Goal: Task Accomplishment & Management: Use online tool/utility

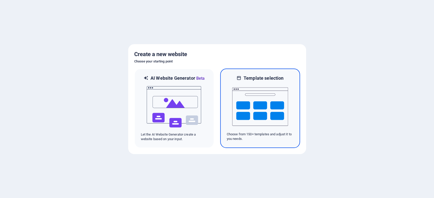
click at [265, 121] on img at bounding box center [260, 106] width 56 height 51
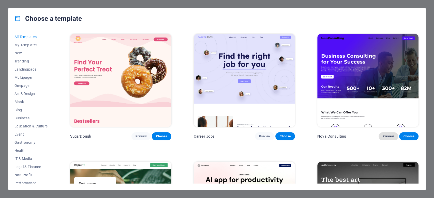
click at [387, 137] on span "Preview" at bounding box center [388, 137] width 11 height 4
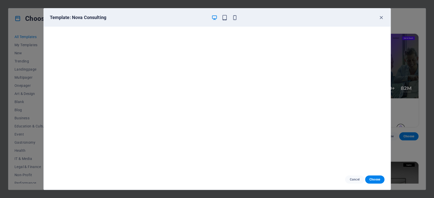
scroll to position [1, 0]
click at [371, 181] on span "Choose" at bounding box center [374, 180] width 11 height 4
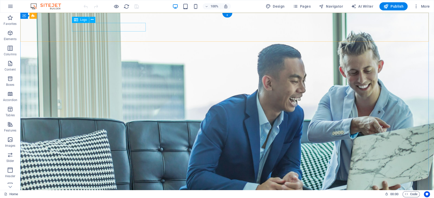
select select "px"
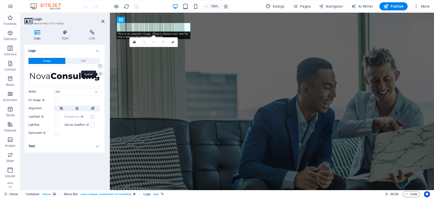
click at [101, 73] on div "Upload" at bounding box center [100, 75] width 8 height 8
click at [100, 73] on div "Upload" at bounding box center [100, 75] width 8 height 8
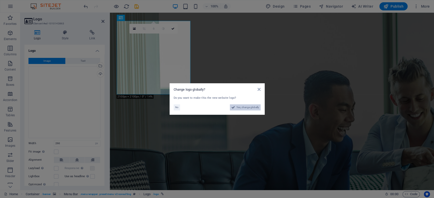
click at [241, 109] on span "Yes, change globally" at bounding box center [248, 108] width 23 height 6
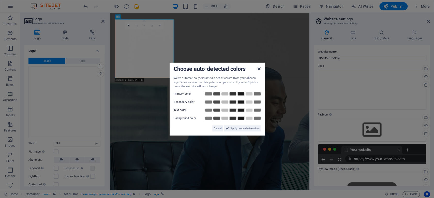
click at [258, 68] on icon at bounding box center [258, 69] width 3 height 4
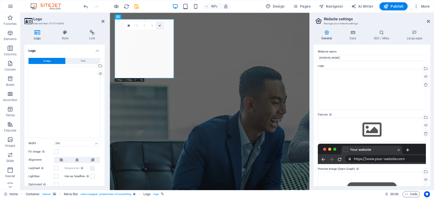
click at [159, 26] on icon at bounding box center [159, 25] width 3 height 3
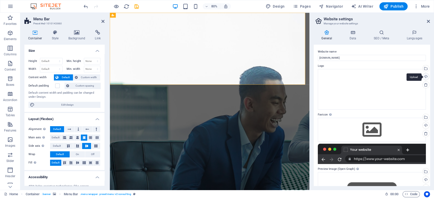
click at [425, 76] on div "Upload" at bounding box center [426, 78] width 8 height 8
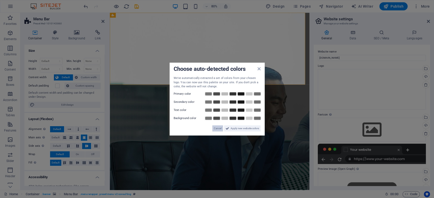
click at [222, 131] on button "Cancel" at bounding box center [217, 128] width 11 height 6
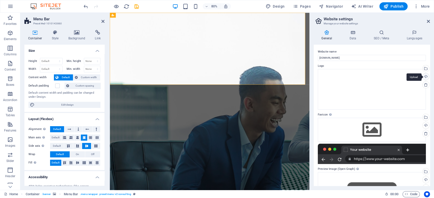
click at [426, 78] on div "Upload" at bounding box center [426, 78] width 8 height 8
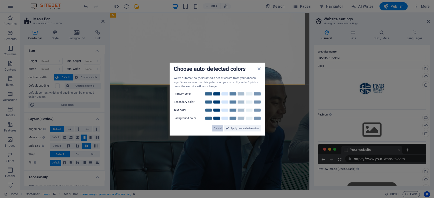
click at [221, 129] on span "Cancel" at bounding box center [218, 128] width 8 height 6
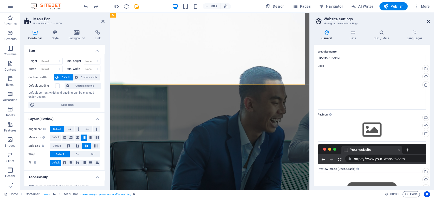
drag, startPoint x: 429, startPoint y: 19, endPoint x: 275, endPoint y: 36, distance: 155.2
click at [429, 19] on icon at bounding box center [428, 21] width 3 height 4
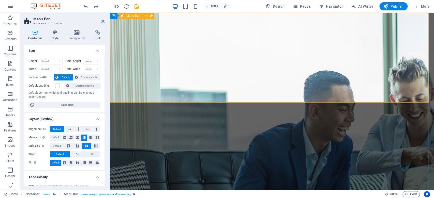
click at [75, 33] on icon at bounding box center [77, 32] width 25 height 5
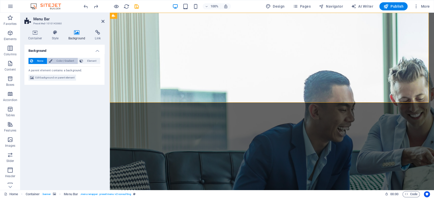
click at [63, 60] on span "Color / Gradient" at bounding box center [65, 61] width 22 height 6
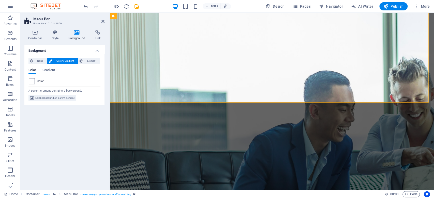
click at [31, 83] on span at bounding box center [32, 82] width 6 height 6
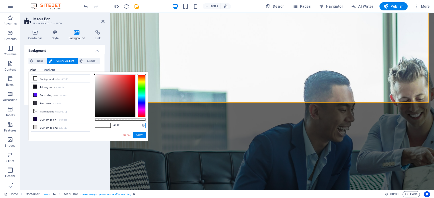
click at [120, 124] on input "#ffffff" at bounding box center [129, 125] width 34 height 5
paste input "0E3A67"
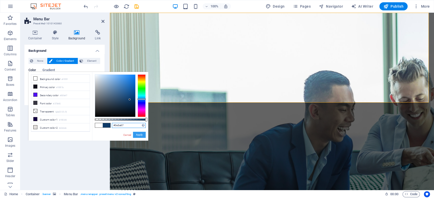
type input "#0e3a67"
click at [139, 135] on button "Apply" at bounding box center [139, 135] width 13 height 6
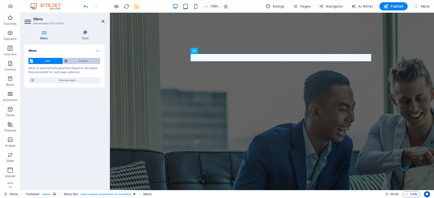
click at [82, 62] on span "Custom" at bounding box center [84, 61] width 30 height 6
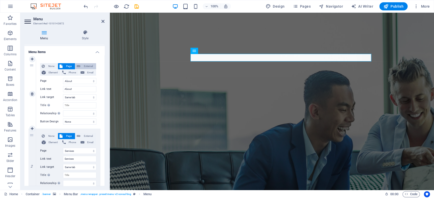
scroll to position [102, 0]
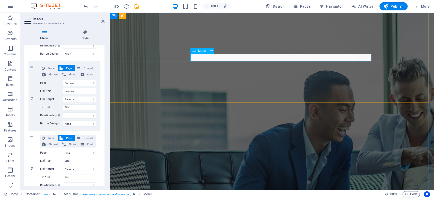
click at [210, 51] on icon at bounding box center [211, 50] width 3 height 5
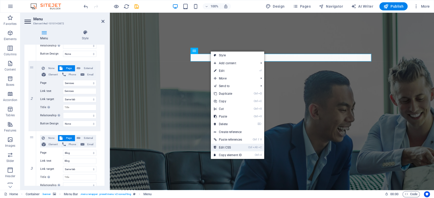
click at [233, 149] on link "Ctrl Alt C Edit CSS" at bounding box center [228, 148] width 34 height 8
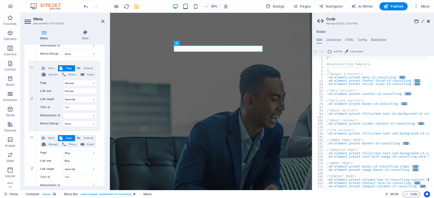
click at [428, 21] on icon at bounding box center [428, 21] width 3 height 4
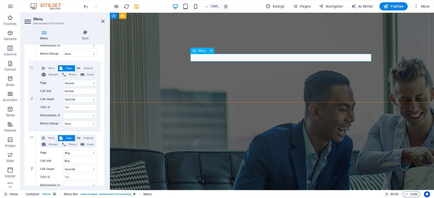
click at [213, 51] on button at bounding box center [211, 51] width 6 height 6
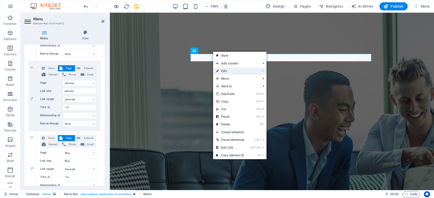
click at [232, 71] on link "⏎ Edit" at bounding box center [230, 71] width 34 height 8
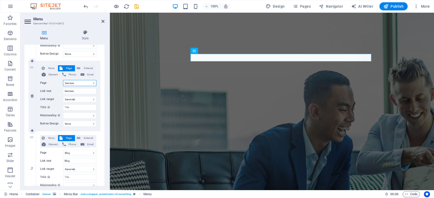
click at [85, 83] on select "Home About Services Blog Contact Legal Notice Privacy" at bounding box center [79, 83] width 33 height 6
click at [85, 82] on select "Home About Services Blog Contact Legal Notice Privacy" at bounding box center [79, 83] width 33 height 6
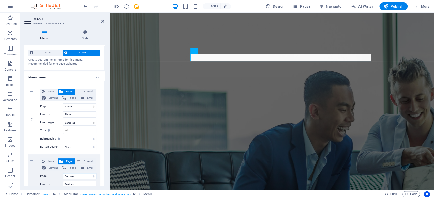
scroll to position [0, 0]
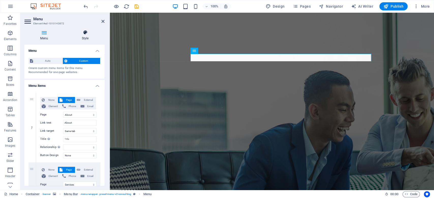
click at [85, 37] on h4 "Style" at bounding box center [85, 35] width 39 height 11
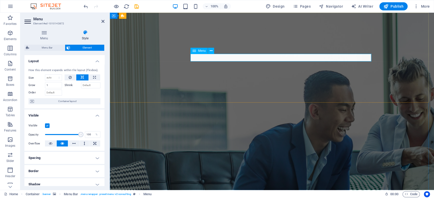
click at [80, 46] on span "Element" at bounding box center [87, 48] width 31 height 6
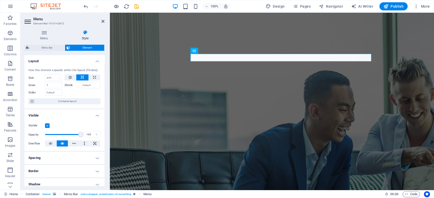
click at [86, 33] on icon at bounding box center [85, 32] width 39 height 5
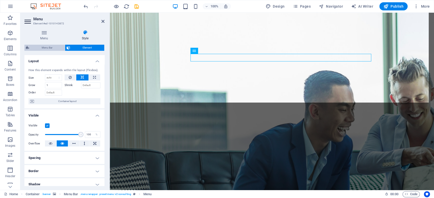
click at [50, 48] on span "Menu Bar" at bounding box center [47, 48] width 33 height 6
select select "rem"
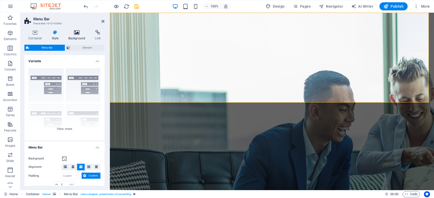
click at [82, 38] on h4 "Background" at bounding box center [78, 35] width 27 height 11
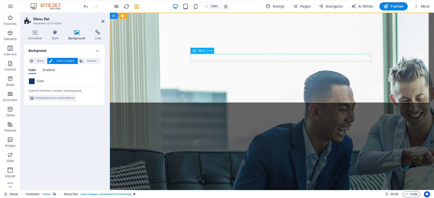
click at [211, 51] on icon at bounding box center [211, 50] width 3 height 5
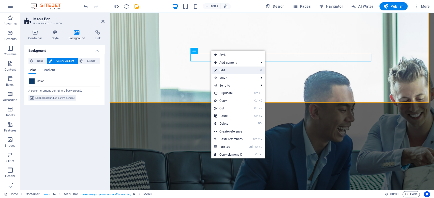
click at [232, 70] on link "⏎ Edit" at bounding box center [228, 71] width 34 height 8
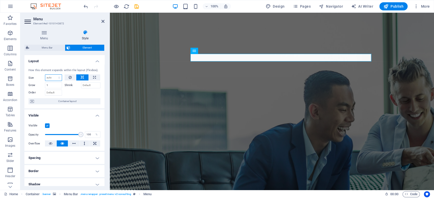
click at [55, 79] on select "Default auto px % 1/1 1/2 1/3 1/4 1/5 1/6 1/7 1/8 1/9 1/10" at bounding box center [53, 78] width 17 height 6
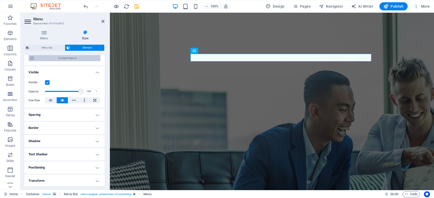
scroll to position [68, 0]
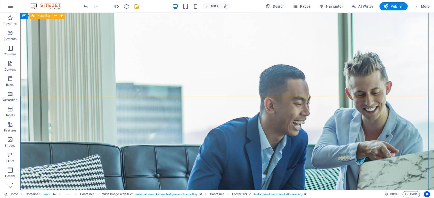
scroll to position [0, 0]
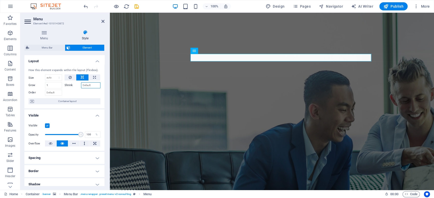
click at [87, 85] on input "Shrink" at bounding box center [91, 85] width 20 height 6
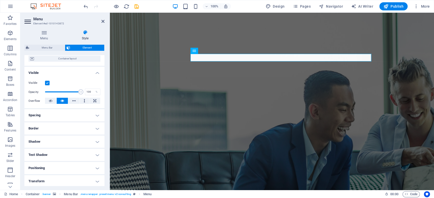
scroll to position [84, 0]
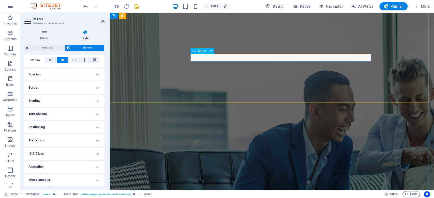
click at [203, 49] on span "Menu" at bounding box center [202, 50] width 8 height 3
click at [210, 51] on icon at bounding box center [211, 50] width 3 height 5
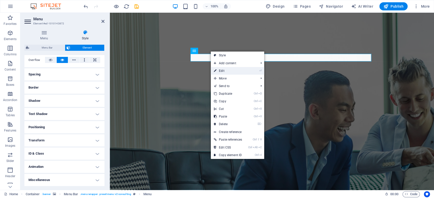
click at [222, 70] on link "⏎ Edit" at bounding box center [228, 71] width 34 height 8
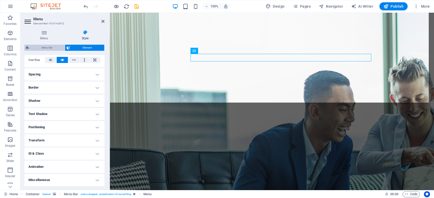
click at [55, 48] on span "Menu Bar" at bounding box center [47, 48] width 33 height 6
select select "rem"
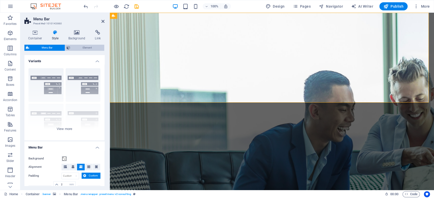
click at [92, 48] on span "Element" at bounding box center [87, 48] width 31 height 6
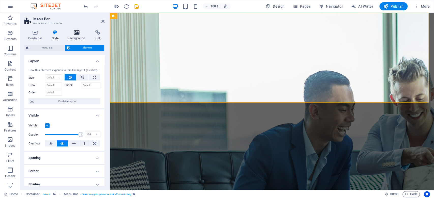
click at [75, 36] on h4 "Background" at bounding box center [78, 35] width 27 height 11
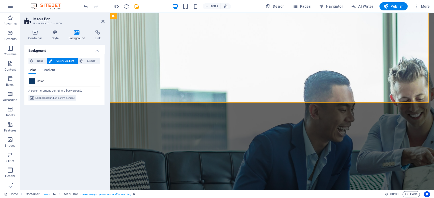
click at [31, 80] on span at bounding box center [32, 82] width 6 height 6
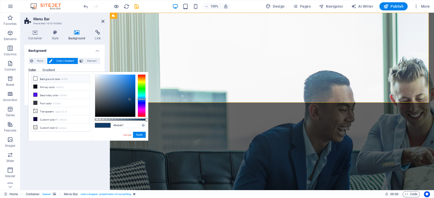
click at [37, 78] on icon at bounding box center [36, 79] width 4 height 4
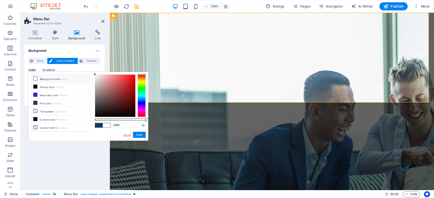
click at [128, 135] on link "Cancel" at bounding box center [127, 135] width 9 height 4
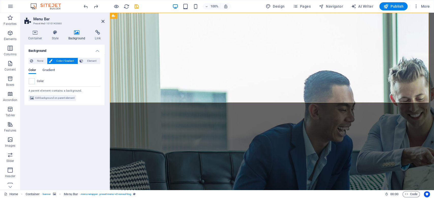
click at [79, 33] on icon at bounding box center [77, 32] width 25 height 5
click at [31, 81] on span at bounding box center [32, 82] width 6 height 6
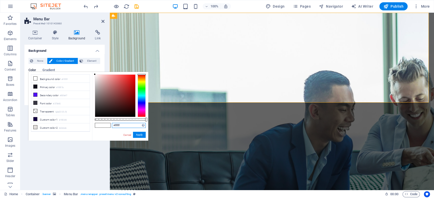
click at [126, 124] on input "#ffffff" at bounding box center [129, 125] width 34 height 5
paste input "0E3A67"
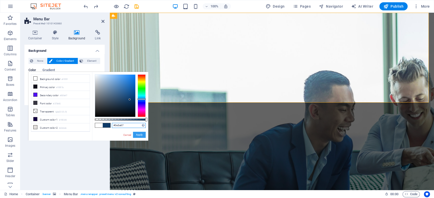
type input "#0e3a67"
click at [139, 135] on button "Apply" at bounding box center [139, 135] width 13 height 6
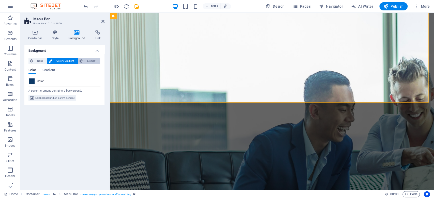
click at [91, 61] on span "Element" at bounding box center [92, 61] width 14 height 6
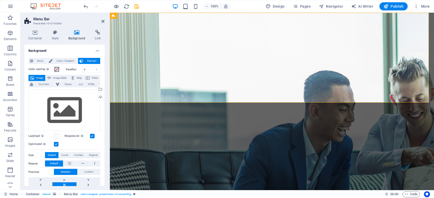
click at [56, 68] on span at bounding box center [57, 69] width 4 height 4
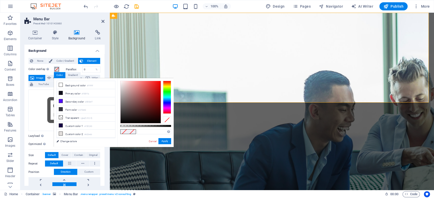
click at [55, 68] on span at bounding box center [57, 69] width 4 height 4
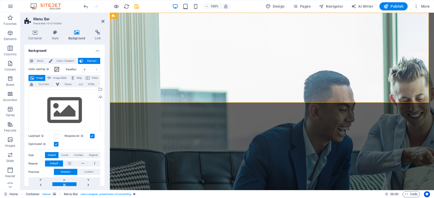
click at [58, 69] on span at bounding box center [57, 69] width 4 height 4
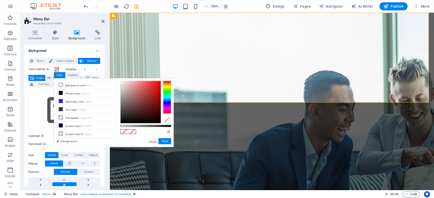
click at [150, 140] on link "Cancel" at bounding box center [152, 142] width 9 height 4
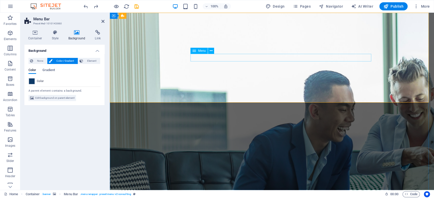
click at [91, 62] on span "Element" at bounding box center [92, 61] width 14 height 6
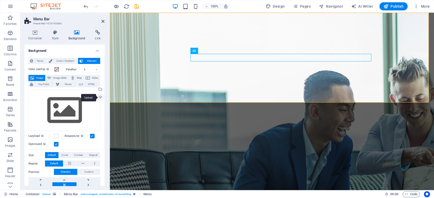
click at [100, 99] on div "Upload" at bounding box center [100, 98] width 8 height 8
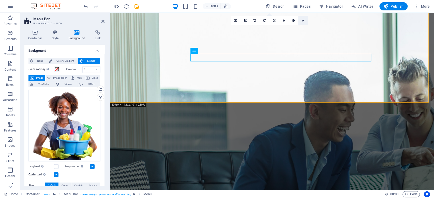
click at [303, 20] on icon at bounding box center [303, 20] width 3 height 3
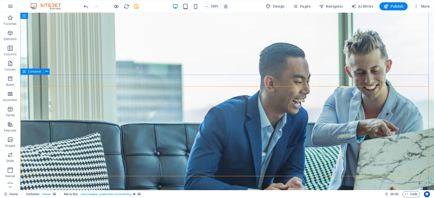
scroll to position [0, 0]
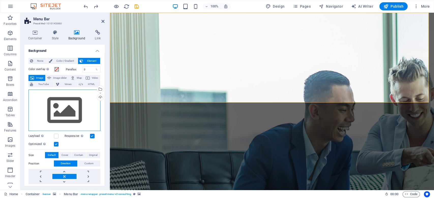
click at [92, 112] on div "Drag files here, click to choose files or select files from Files or our free s…" at bounding box center [64, 111] width 72 height 42
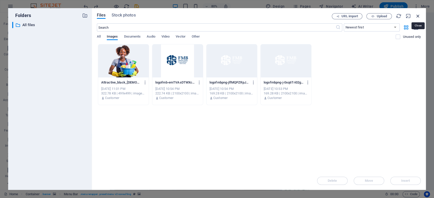
click at [416, 17] on icon "button" at bounding box center [418, 16] width 6 height 6
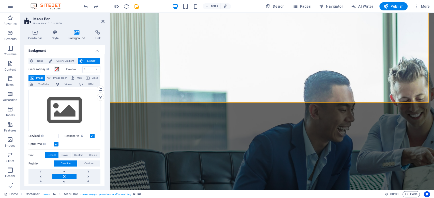
click at [59, 68] on button "Color overlay Places an overlay over the background to colorize it" at bounding box center [57, 70] width 6 height 6
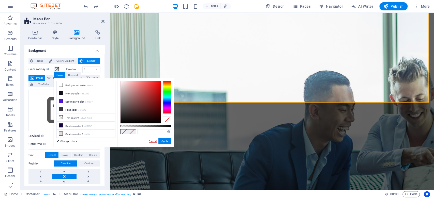
click at [152, 142] on link "Cancel" at bounding box center [152, 142] width 9 height 4
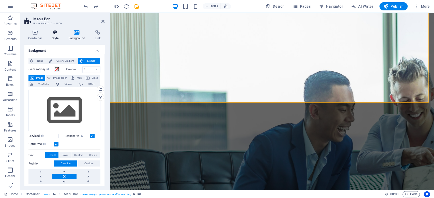
click at [55, 34] on icon at bounding box center [55, 32] width 14 height 5
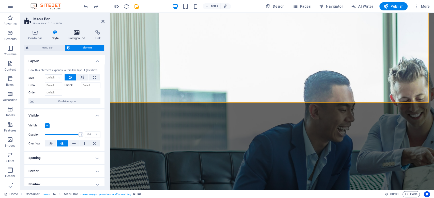
click at [84, 32] on icon at bounding box center [77, 32] width 25 height 5
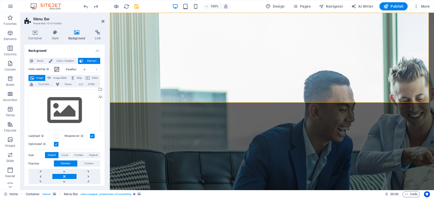
click at [55, 67] on button "Color overlay Places an overlay over the background to colorize it" at bounding box center [57, 70] width 6 height 6
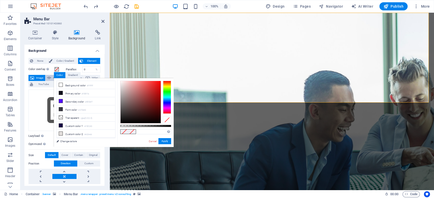
click at [49, 78] on icon at bounding box center [49, 78] width 4 height 6
select select "ms"
select select "s"
select select "progressive"
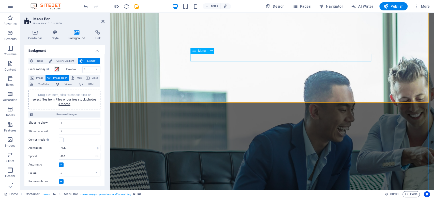
click at [211, 52] on icon at bounding box center [211, 50] width 3 height 5
click at [210, 51] on icon at bounding box center [211, 50] width 3 height 5
click at [66, 60] on span "Color / Gradient" at bounding box center [65, 61] width 22 height 6
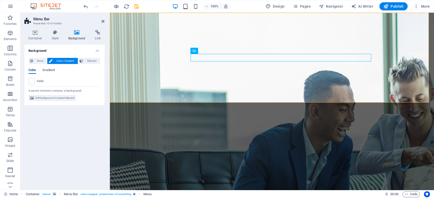
click at [66, 60] on span "Color / Gradient" at bounding box center [65, 61] width 22 height 6
click at [38, 60] on span "None" at bounding box center [40, 61] width 11 height 6
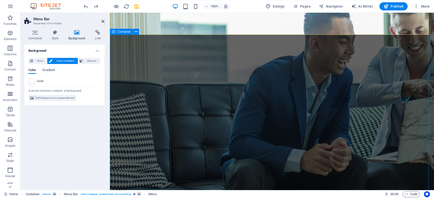
scroll to position [102, 0]
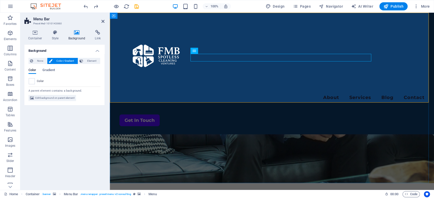
click at [305, 94] on div "Menu About Services Blog Contact Get In Touch" at bounding box center [272, 74] width 324 height 122
click at [338, 95] on nav "About Services Blog Contact" at bounding box center [272, 98] width 305 height 7
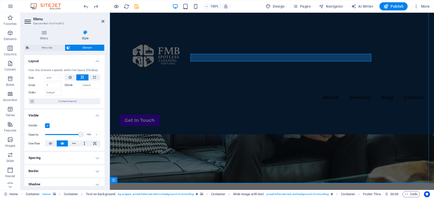
click at [83, 33] on icon at bounding box center [85, 32] width 39 height 5
click at [43, 32] on icon at bounding box center [43, 32] width 39 height 5
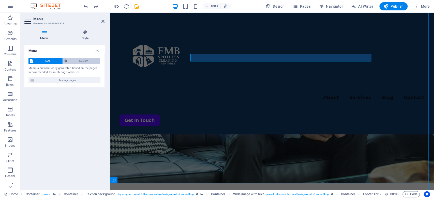
click at [86, 63] on span "Custom" at bounding box center [84, 61] width 30 height 6
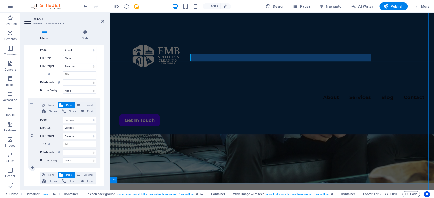
scroll to position [0, 0]
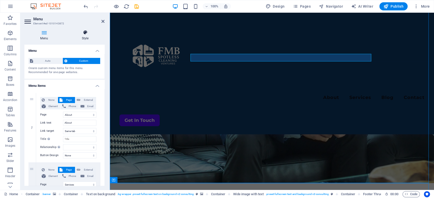
click at [88, 34] on icon at bounding box center [85, 32] width 39 height 5
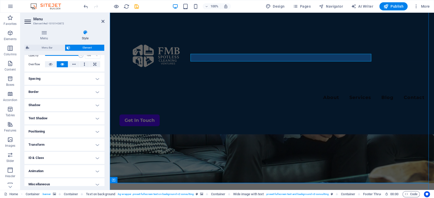
scroll to position [84, 0]
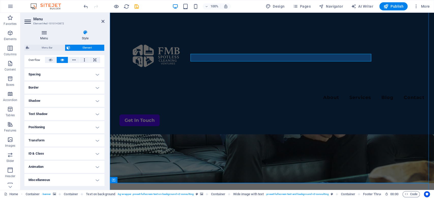
drag, startPoint x: 0, startPoint y: 213, endPoint x: 46, endPoint y: 31, distance: 188.4
click at [47, 31] on icon at bounding box center [43, 32] width 39 height 5
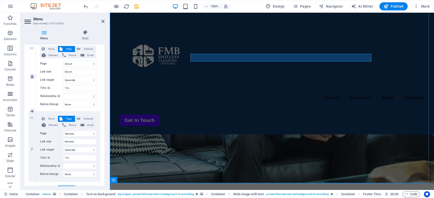
scroll to position [68, 0]
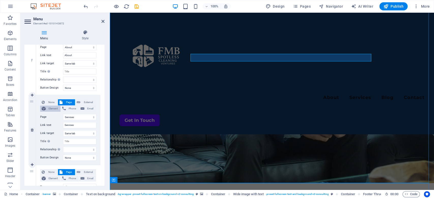
click at [46, 110] on button "Element" at bounding box center [50, 109] width 20 height 6
select select
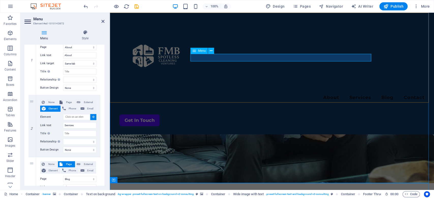
click at [330, 95] on nav "About Services Blog Contact" at bounding box center [272, 98] width 305 height 7
select select
type input "#ed-1010143872"
select select
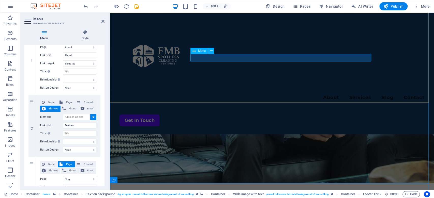
select select
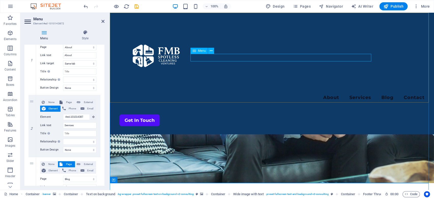
click at [330, 95] on nav "About Services Blog Contact" at bounding box center [272, 98] width 305 height 7
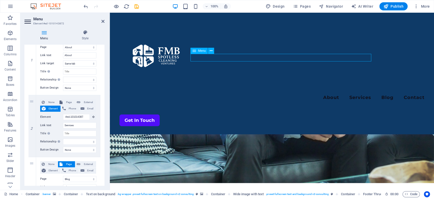
click at [330, 95] on nav "About Services Blog Contact" at bounding box center [272, 98] width 305 height 7
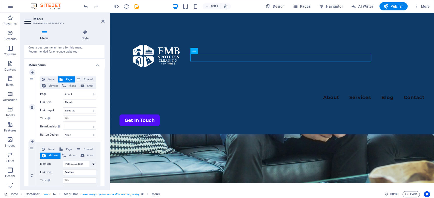
scroll to position [0, 0]
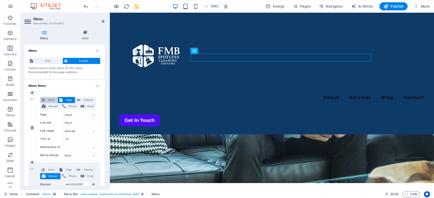
click at [54, 99] on span "None" at bounding box center [51, 100] width 10 height 6
select select
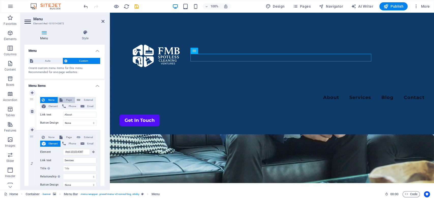
click at [67, 101] on span "Page" at bounding box center [68, 100] width 9 height 6
select select
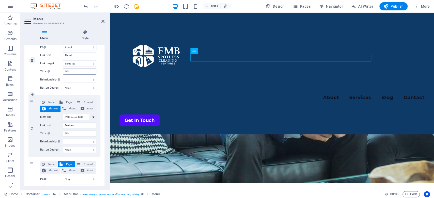
scroll to position [34, 0]
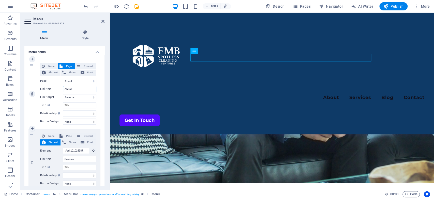
click at [77, 86] on input "About" at bounding box center [79, 89] width 33 height 6
drag, startPoint x: 77, startPoint y: 88, endPoint x: 58, endPoint y: 87, distance: 19.1
click at [58, 87] on div "Link text About" at bounding box center [68, 89] width 56 height 6
click at [68, 89] on input "About" at bounding box center [79, 89] width 33 height 6
click at [74, 91] on input "About" at bounding box center [79, 89] width 33 height 6
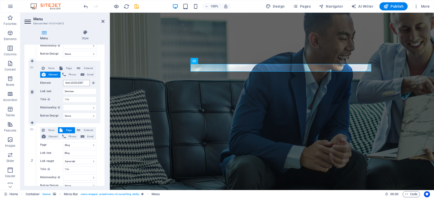
scroll to position [0, 0]
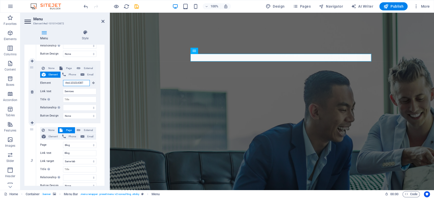
click at [76, 83] on input "#ed-1010143872" at bounding box center [76, 83] width 27 height 6
click at [82, 82] on input "#ed-1010143872" at bounding box center [76, 83] width 27 height 6
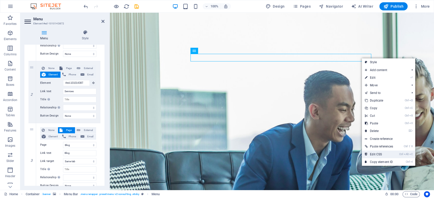
click at [383, 155] on link "Ctrl Alt C Edit CSS" at bounding box center [379, 155] width 34 height 8
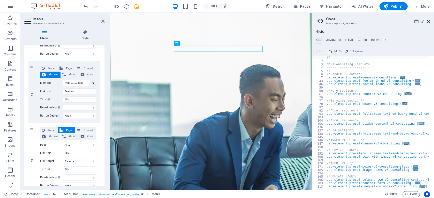
click at [429, 21] on icon at bounding box center [428, 21] width 3 height 4
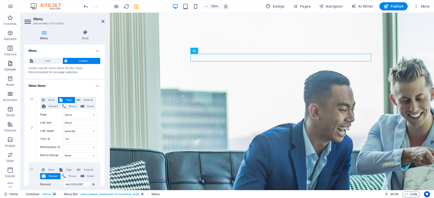
click at [14, 64] on span "Content" at bounding box center [10, 67] width 20 height 12
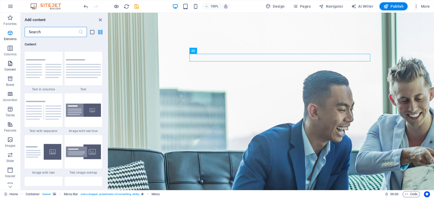
scroll to position [890, 0]
click at [94, 32] on icon "list-view" at bounding box center [92, 32] width 6 height 6
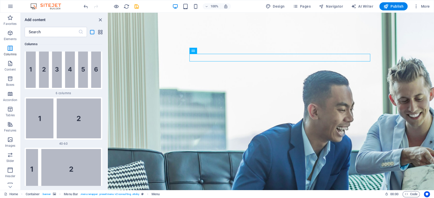
scroll to position [1356, 0]
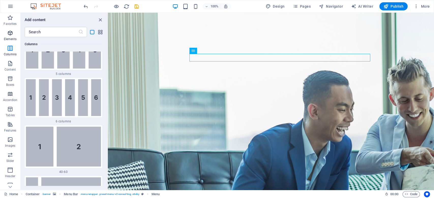
click at [13, 41] on p "Elements" at bounding box center [10, 39] width 13 height 4
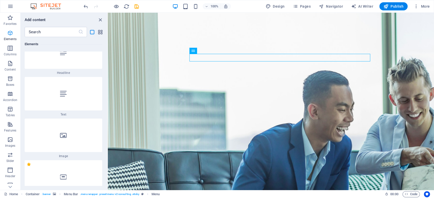
scroll to position [96, 0]
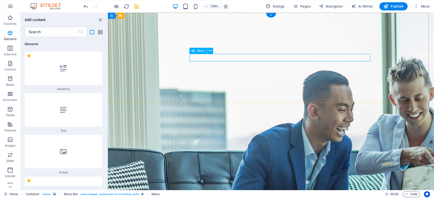
select select "1"
select select
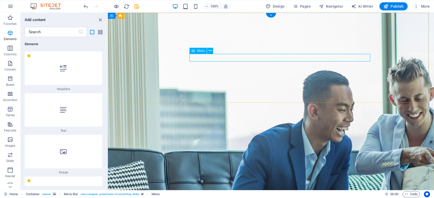
select select "3"
select select
select select "4"
select select
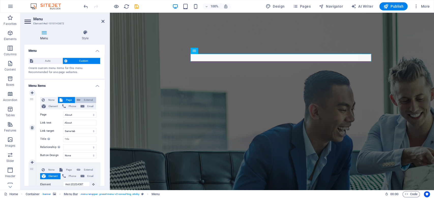
click at [75, 103] on div "None Page External Element Phone Email" at bounding box center [68, 103] width 56 height 13
click at [67, 97] on div "None Page External Element Phone Email Page Home About Services Blog Contact Le…" at bounding box center [68, 128] width 64 height 70
click at [87, 35] on h4 "Style" at bounding box center [85, 35] width 39 height 11
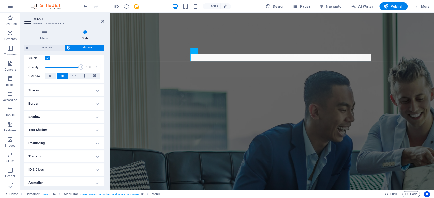
scroll to position [34, 0]
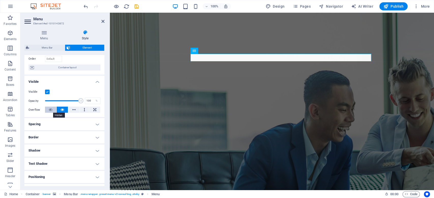
click at [47, 110] on button at bounding box center [50, 110] width 11 height 6
click at [61, 110] on icon at bounding box center [63, 110] width 4 height 6
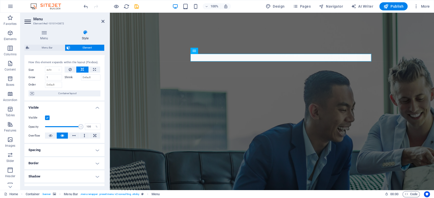
scroll to position [0, 0]
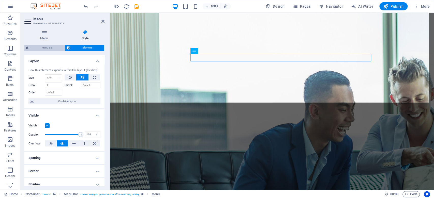
click at [46, 47] on span "Menu Bar" at bounding box center [47, 48] width 33 height 6
select select "rem"
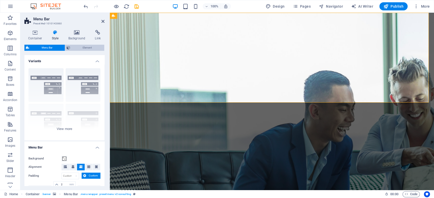
click at [90, 47] on span "Element" at bounding box center [87, 48] width 31 height 6
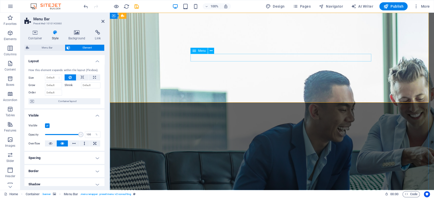
drag, startPoint x: 315, startPoint y: 55, endPoint x: 405, endPoint y: 56, distance: 89.5
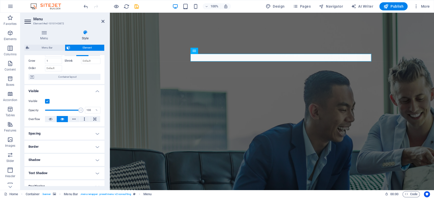
scroll to position [34, 0]
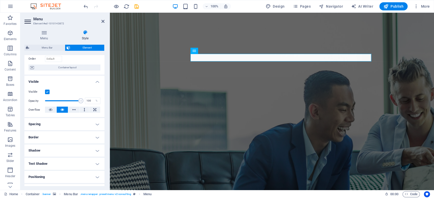
click at [71, 126] on h4 "Spacing" at bounding box center [64, 124] width 80 height 12
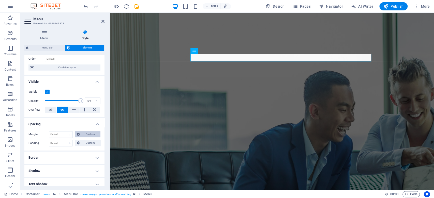
click at [95, 132] on span "Custom" at bounding box center [90, 134] width 18 height 6
click at [91, 137] on span "Custom" at bounding box center [90, 134] width 18 height 6
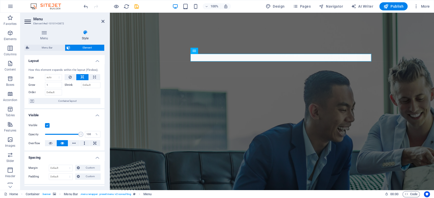
scroll to position [0, 0]
click at [209, 50] on button at bounding box center [211, 51] width 6 height 6
click at [210, 52] on icon at bounding box center [211, 50] width 3 height 5
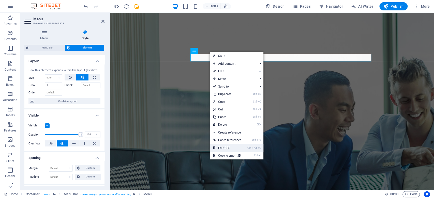
click at [235, 150] on link "Ctrl Alt C Edit CSS" at bounding box center [227, 148] width 34 height 8
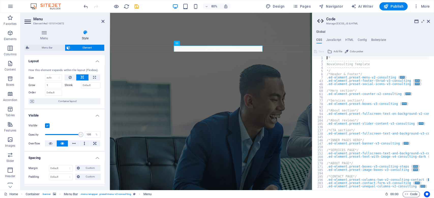
click at [348, 52] on button "Color picker" at bounding box center [354, 52] width 20 height 6
type input "#ffffff"
click at [305, 6] on span "Pages" at bounding box center [302, 6] width 18 height 5
type textarea "#ffffff/*"
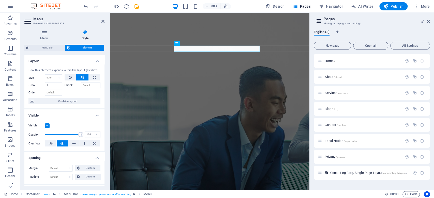
click at [345, 51] on div "New page Open all All Settings Home / About /about Services /services Blog /blo…" at bounding box center [372, 113] width 116 height 146
click at [408, 61] on icon "button" at bounding box center [407, 61] width 4 height 4
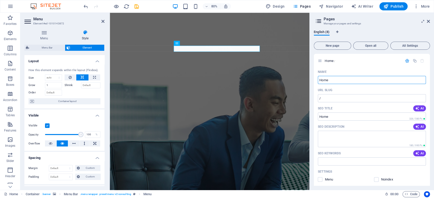
click at [430, 21] on aside "Pages Manage your pages and settings English (8) New page Open all All Settings…" at bounding box center [372, 102] width 125 height 178
click at [428, 21] on icon at bounding box center [428, 21] width 3 height 4
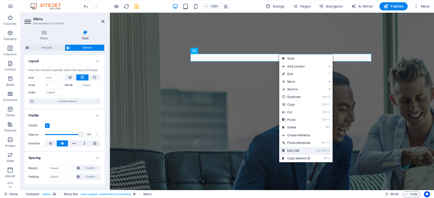
drag, startPoint x: 297, startPoint y: 150, endPoint x: 233, endPoint y: 172, distance: 67.0
click at [297, 150] on link "Ctrl Alt C Edit CSS" at bounding box center [296, 151] width 34 height 8
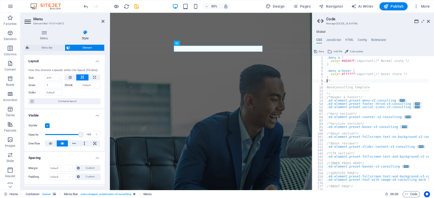
type textarea "/*"
click at [430, 21] on aside "Code Manage (S)CSS, JS & HTML Global CSS JavaScript HTML Config Boilerplate /* …" at bounding box center [373, 102] width 122 height 178
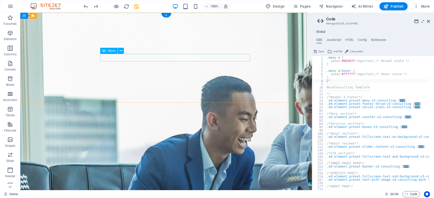
drag, startPoint x: 235, startPoint y: 58, endPoint x: 177, endPoint y: 69, distance: 58.7
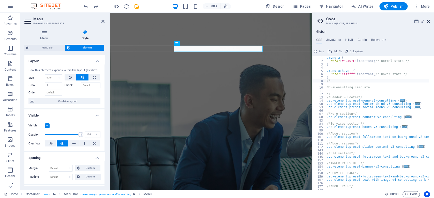
click at [428, 21] on icon at bounding box center [428, 21] width 3 height 4
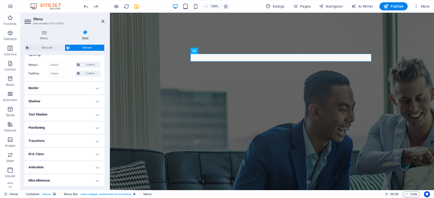
scroll to position [104, 0]
click at [98, 111] on h4 "Text Shadow" at bounding box center [64, 114] width 80 height 12
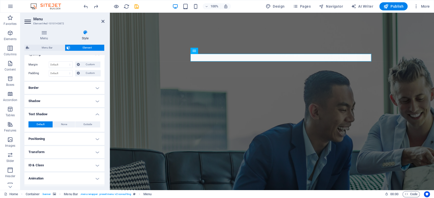
click at [98, 111] on h4 "Text Shadow" at bounding box center [64, 112] width 80 height 9
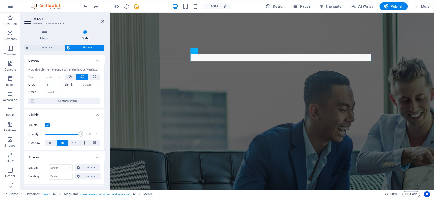
scroll to position [0, 0]
click at [89, 31] on icon at bounding box center [85, 32] width 39 height 5
click at [85, 32] on icon at bounding box center [85, 32] width 39 height 5
click at [85, 33] on icon at bounding box center [85, 32] width 39 height 5
click at [28, 23] on icon at bounding box center [28, 22] width 8 height 8
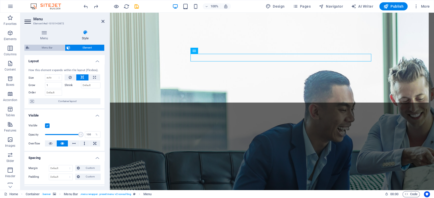
click at [48, 49] on span "Menu Bar" at bounding box center [47, 48] width 33 height 6
select select "rem"
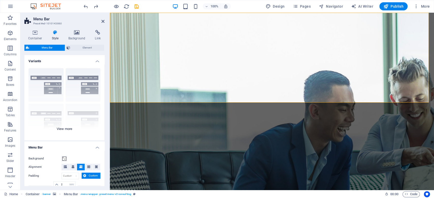
click at [87, 80] on div "Border Centered Default Fixed Loki Trigger Wide XXL" at bounding box center [64, 102] width 80 height 76
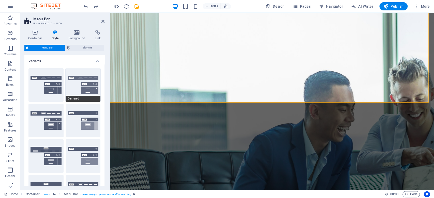
click at [89, 98] on span "Centered" at bounding box center [83, 99] width 35 height 6
type input "1"
select select "rem"
type input "1"
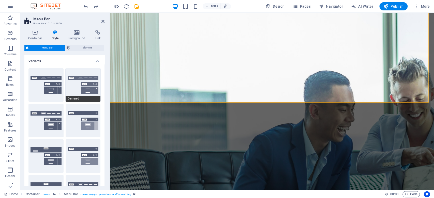
type input "1"
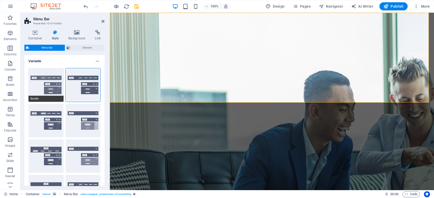
click at [43, 79] on button "Border" at bounding box center [45, 85] width 35 height 34
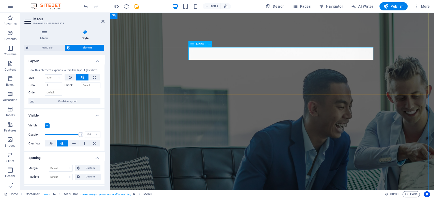
drag, startPoint x: 110, startPoint y: 22, endPoint x: 358, endPoint y: 52, distance: 250.0
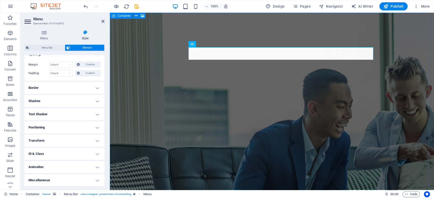
click at [91, 48] on span "Element" at bounding box center [87, 48] width 31 height 6
click at [94, 111] on h4 "Text Shadow" at bounding box center [64, 114] width 80 height 12
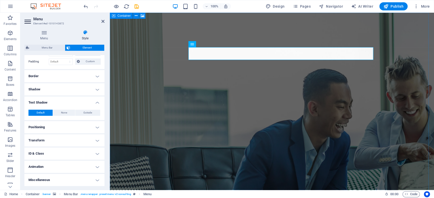
click at [89, 126] on h4 "Positioning" at bounding box center [64, 127] width 80 height 12
click at [88, 126] on h4 "Positioning" at bounding box center [64, 125] width 80 height 9
click at [86, 139] on h4 "Transform" at bounding box center [64, 141] width 80 height 12
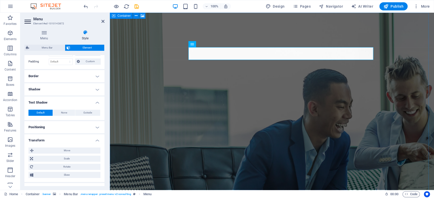
click at [86, 139] on h4 "Transform" at bounding box center [64, 139] width 80 height 9
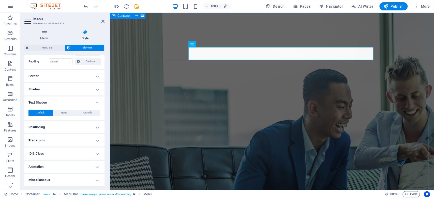
click at [96, 153] on h4 "ID & Class" at bounding box center [64, 154] width 80 height 12
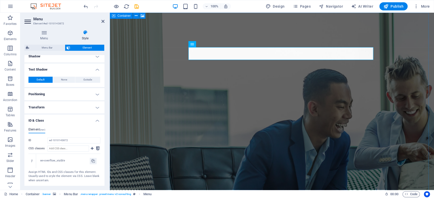
scroll to position [175, 0]
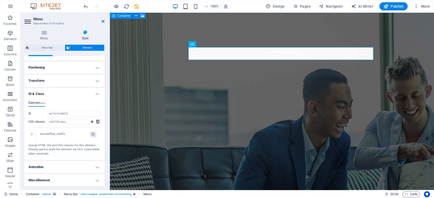
click at [66, 170] on h4 "Animation" at bounding box center [64, 167] width 80 height 12
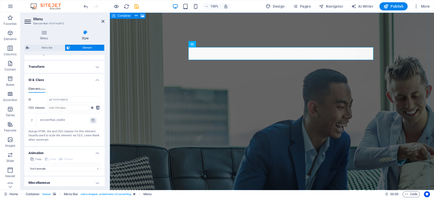
scroll to position [192, 0]
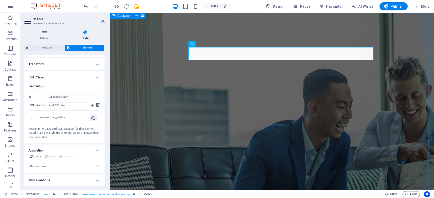
click at [70, 179] on h4 "Miscellaneous" at bounding box center [64, 180] width 80 height 12
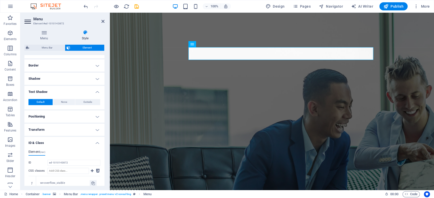
scroll to position [122, 0]
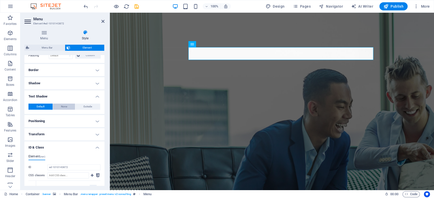
click at [62, 108] on span "None" at bounding box center [64, 107] width 6 height 6
click at [96, 84] on h4 "Shadow" at bounding box center [64, 83] width 80 height 12
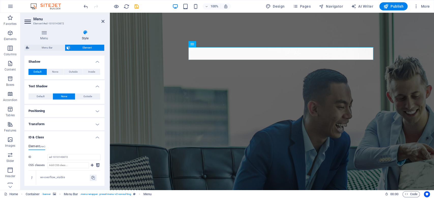
scroll to position [189, 0]
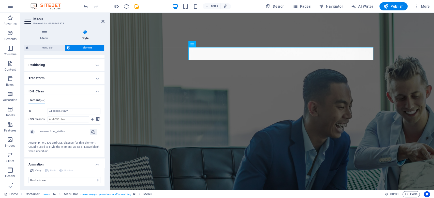
click at [54, 133] on div "wv-overflow_visible" at bounding box center [65, 132] width 50 height 4
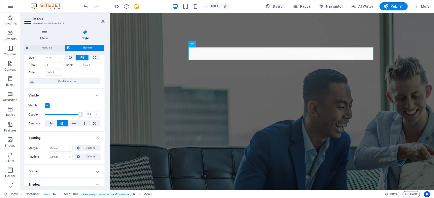
scroll to position [0, 0]
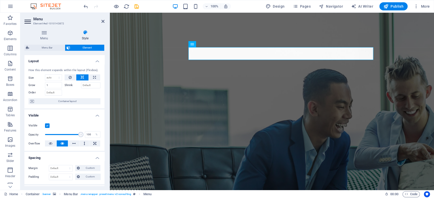
click at [81, 47] on span "Element" at bounding box center [87, 48] width 31 height 6
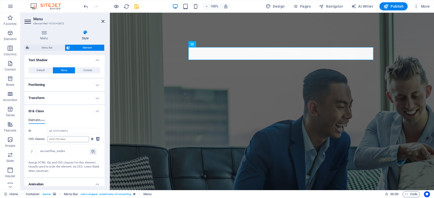
scroll to position [203, 0]
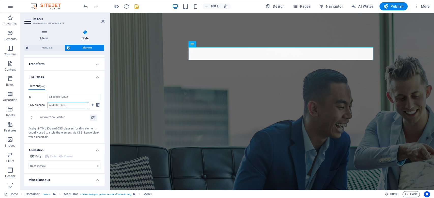
click at [67, 105] on input "CSS classes" at bounding box center [68, 105] width 41 height 6
paste input ".main-menu a { color: #0E3A5D !important; /* Replace with your preferred color …"
type input ".main-menu a { color: #0E3A5D !important; /* Replace with your preferred color …"
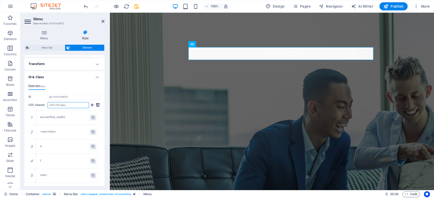
paste input ".main-menu a { color: #0E3A5D !important; /* Replace with your preferred color …"
type input ".main-menu a { color: #0E3A5D !important; /* Replace with your preferred color …"
click at [98, 105] on icon at bounding box center [98, 105] width 4 height 6
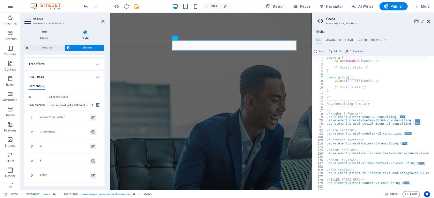
drag, startPoint x: 429, startPoint y: 22, endPoint x: 319, endPoint y: 9, distance: 110.7
click at [429, 22] on icon at bounding box center [428, 21] width 3 height 4
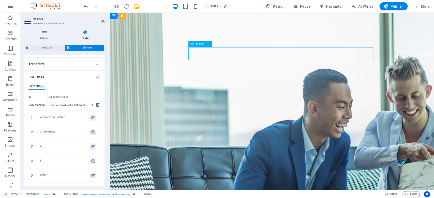
click at [87, 49] on span "Element" at bounding box center [87, 48] width 31 height 6
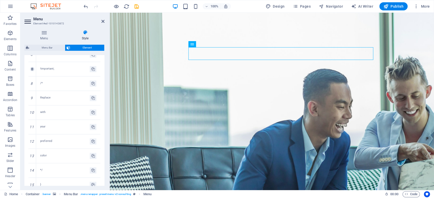
scroll to position [373, 0]
click at [65, 124] on div "color" at bounding box center [68, 122] width 64 height 14
click at [92, 121] on icon at bounding box center [93, 122] width 4 height 6
click at [93, 121] on icon at bounding box center [93, 122] width 4 height 6
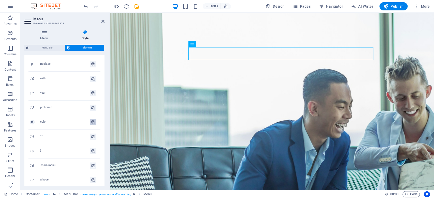
click at [90, 121] on button at bounding box center [93, 122] width 7 height 6
click at [66, 118] on div "color" at bounding box center [68, 122] width 64 height 14
click at [44, 118] on div "color" at bounding box center [68, 122] width 64 height 14
click at [60, 120] on div "color" at bounding box center [65, 122] width 50 height 4
click at [92, 121] on icon at bounding box center [93, 122] width 4 height 6
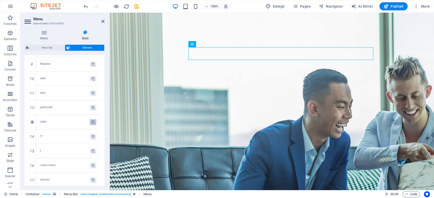
click at [92, 122] on icon at bounding box center [93, 122] width 4 height 6
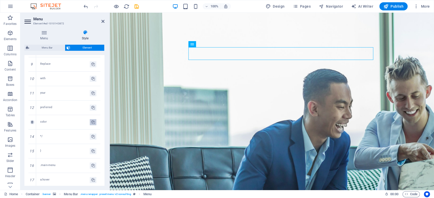
click at [92, 122] on icon at bounding box center [93, 122] width 4 height 6
click at [91, 122] on icon at bounding box center [93, 122] width 4 height 6
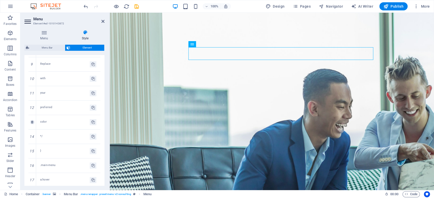
drag, startPoint x: 90, startPoint y: 122, endPoint x: 84, endPoint y: 121, distance: 5.4
click at [90, 122] on button at bounding box center [93, 122] width 7 height 6
click at [62, 116] on div "color" at bounding box center [68, 122] width 64 height 14
click at [56, 127] on div "color" at bounding box center [68, 122] width 64 height 14
click at [47, 121] on div "color" at bounding box center [65, 122] width 50 height 4
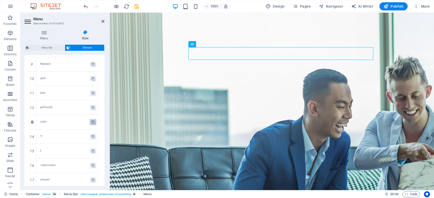
click at [89, 121] on div "color" at bounding box center [65, 122] width 50 height 4
click at [92, 121] on icon at bounding box center [93, 122] width 4 height 6
click at [87, 49] on span "Element" at bounding box center [87, 48] width 31 height 6
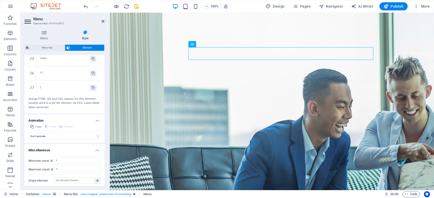
scroll to position [611, 0]
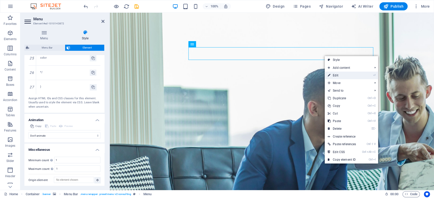
click at [340, 77] on link "⏎ Edit" at bounding box center [342, 76] width 34 height 8
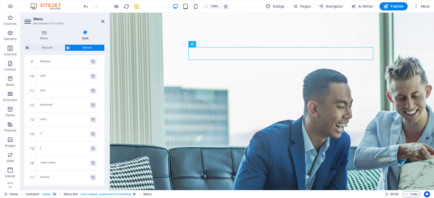
scroll to position [374, 0]
click at [93, 125] on div "color" at bounding box center [68, 121] width 64 height 14
click at [43, 121] on div "color" at bounding box center [65, 121] width 50 height 4
click at [84, 120] on div "color" at bounding box center [65, 121] width 50 height 4
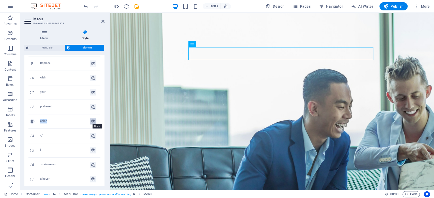
click at [91, 121] on icon at bounding box center [93, 122] width 4 height 6
copy div "color"
click at [91, 121] on icon at bounding box center [93, 122] width 4 height 6
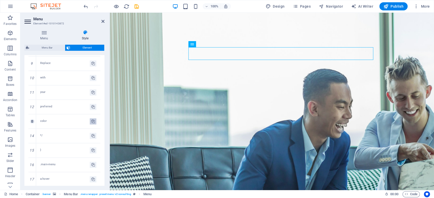
click at [91, 121] on icon at bounding box center [93, 122] width 4 height 6
click at [90, 121] on button at bounding box center [93, 122] width 7 height 6
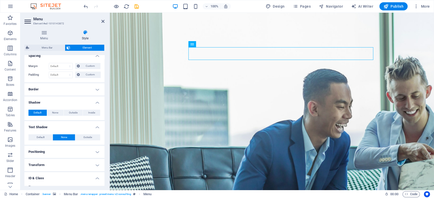
scroll to position [238, 0]
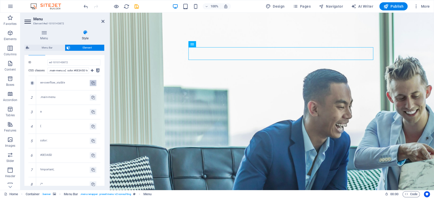
click at [92, 85] on icon at bounding box center [93, 83] width 4 height 6
type input "wv-overflow_visible"
click at [93, 85] on icon at bounding box center [93, 83] width 4 height 6
click at [81, 70] on input ".main-menu a { color: #0E3A5D !important; /* Replace with your preferred color …" at bounding box center [68, 71] width 41 height 6
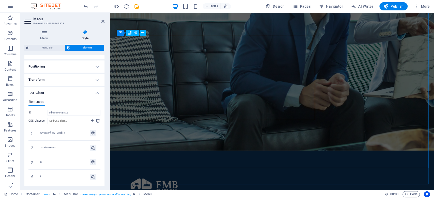
scroll to position [0, 0]
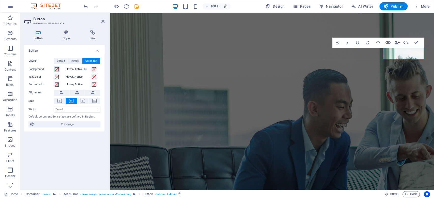
click at [57, 70] on span at bounding box center [57, 69] width 4 height 4
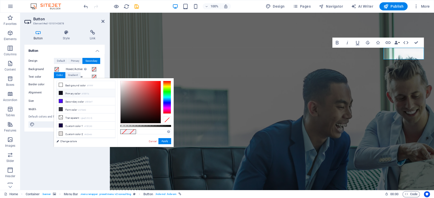
click at [60, 92] on icon at bounding box center [61, 93] width 4 height 4
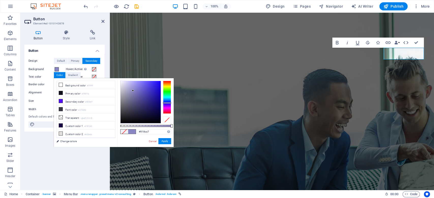
type input "#ffffff"
drag, startPoint x: 135, startPoint y: 92, endPoint x: 2, endPoint y: 55, distance: 137.5
click at [112, 68] on body "[DOMAIN_NAME] Home Favorites Elements Columns Content Boxes Accordion Tables Fe…" at bounding box center [217, 99] width 434 height 198
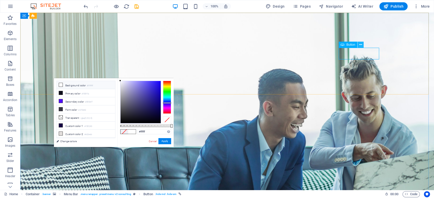
click at [360, 45] on icon at bounding box center [360, 44] width 3 height 5
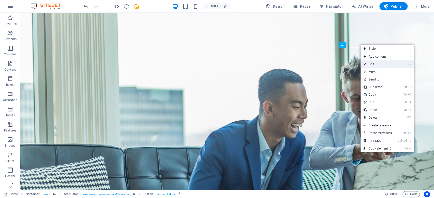
click at [378, 65] on link "⏎ Edit" at bounding box center [378, 65] width 34 height 8
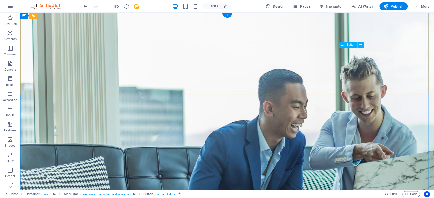
drag, startPoint x: 354, startPoint y: 54, endPoint x: 264, endPoint y: 55, distance: 89.8
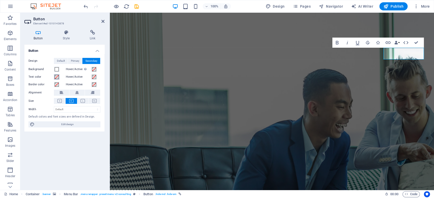
click at [57, 78] on span at bounding box center [57, 77] width 4 height 4
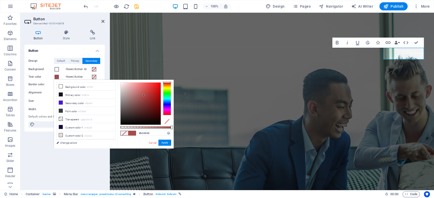
click at [144, 95] on div at bounding box center [141, 104] width 40 height 42
click at [154, 133] on input "#b04848" at bounding box center [154, 133] width 34 height 5
drag, startPoint x: 153, startPoint y: 133, endPoint x: 135, endPoint y: 134, distance: 18.8
click at [135, 134] on div "#b04848 Supported formats #0852ed rgb(8, 82, 237) rgba(8, 82, 237, 90%) hsv(221…" at bounding box center [146, 151] width 56 height 143
paste input "0D407F"
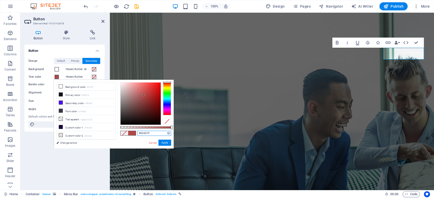
type input "#0d407f"
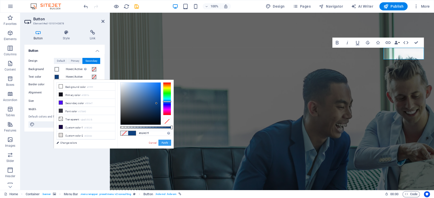
click at [167, 143] on button "Apply" at bounding box center [164, 143] width 13 height 6
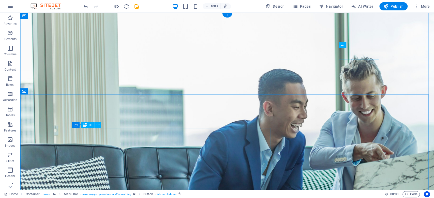
scroll to position [68, 0]
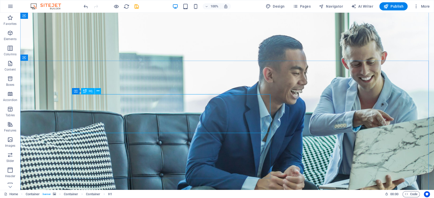
scroll to position [0, 0]
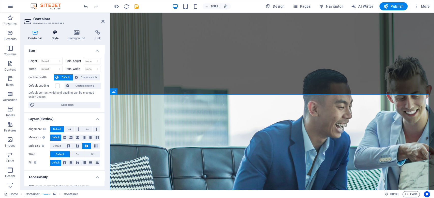
click at [52, 36] on h4 "Style" at bounding box center [56, 35] width 17 height 11
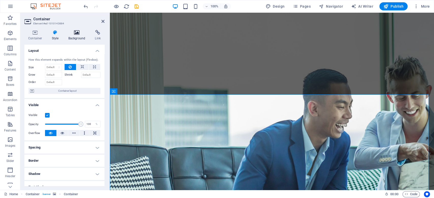
click at [82, 35] on icon at bounding box center [77, 32] width 25 height 5
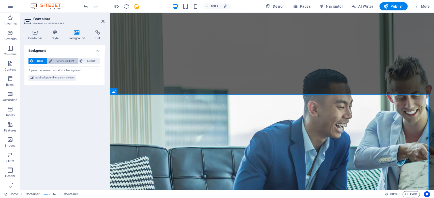
click at [66, 62] on span "Color / Gradient" at bounding box center [65, 61] width 22 height 6
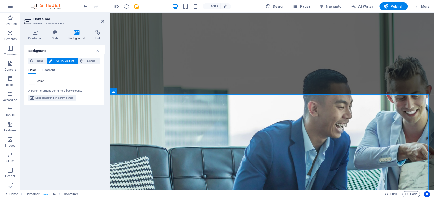
click at [31, 81] on span at bounding box center [32, 82] width 6 height 6
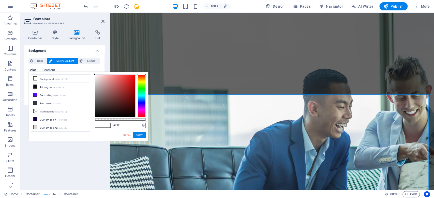
drag, startPoint x: 124, startPoint y: 126, endPoint x: 112, endPoint y: 127, distance: 12.0
click at [112, 127] on input "#ffffff" at bounding box center [129, 125] width 34 height 5
paste input "0D407F"
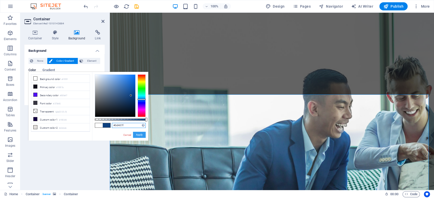
type input "#0d407f"
click at [142, 134] on button "Apply" at bounding box center [139, 135] width 13 height 6
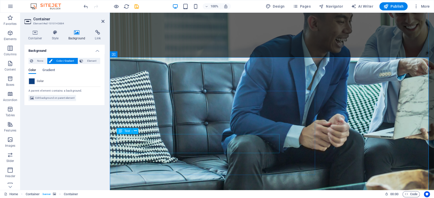
scroll to position [102, 0]
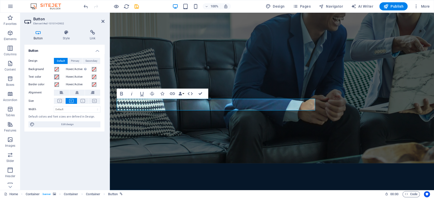
click at [56, 76] on span at bounding box center [57, 77] width 4 height 4
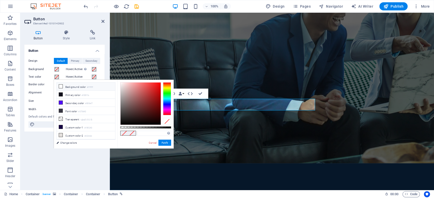
click at [61, 85] on icon at bounding box center [61, 87] width 4 height 4
type input "#ffffff"
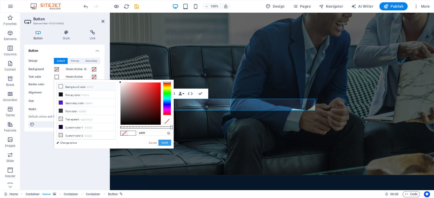
click at [170, 143] on button "Apply" at bounding box center [164, 143] width 13 height 6
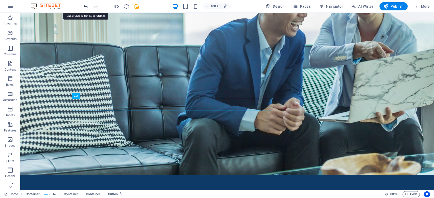
click at [86, 7] on icon "undo" at bounding box center [86, 7] width 6 height 6
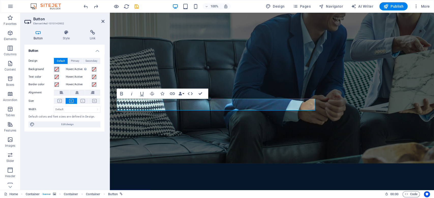
click at [57, 69] on span at bounding box center [57, 69] width 4 height 4
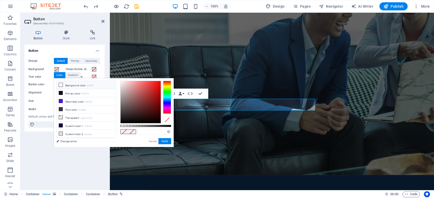
click at [61, 84] on icon at bounding box center [61, 85] width 4 height 4
type input "#ffffff"
click at [165, 140] on button "Apply" at bounding box center [164, 141] width 13 height 6
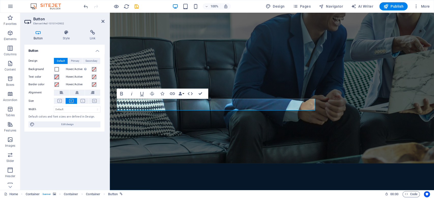
click at [57, 78] on span at bounding box center [57, 77] width 4 height 4
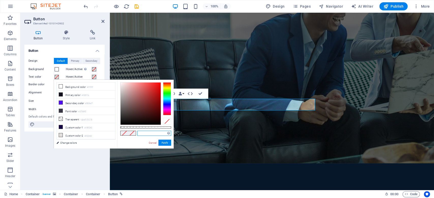
click at [142, 133] on input "text" at bounding box center [154, 133] width 34 height 5
paste input "#0D407F"
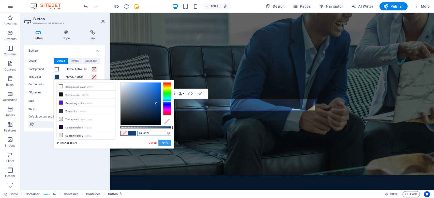
type input "#0d407f"
click at [165, 144] on button "Apply" at bounding box center [164, 143] width 13 height 6
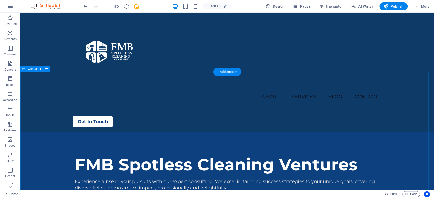
scroll to position [0, 0]
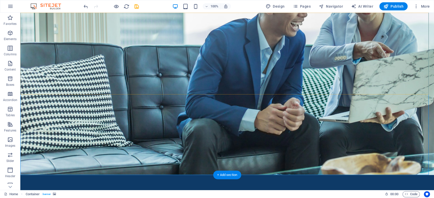
scroll to position [203, 0]
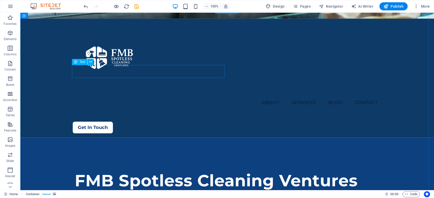
scroll to position [271, 0]
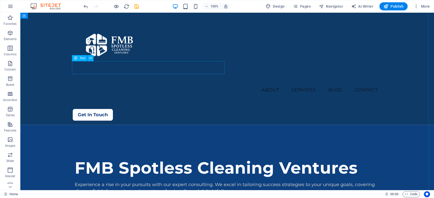
drag, startPoint x: 114, startPoint y: 68, endPoint x: 24, endPoint y: 71, distance: 90.1
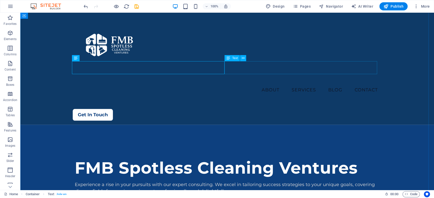
click at [241, 59] on button at bounding box center [243, 58] width 6 height 6
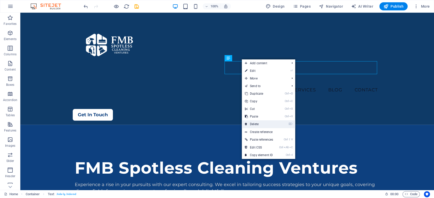
click at [259, 124] on link "⌦ Delete" at bounding box center [259, 125] width 34 height 8
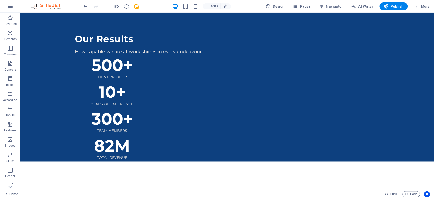
scroll to position [509, 0]
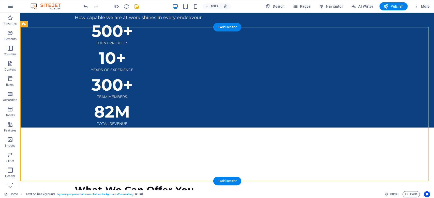
drag, startPoint x: 112, startPoint y: 37, endPoint x: 22, endPoint y: 38, distance: 89.8
select select "px"
select select "%"
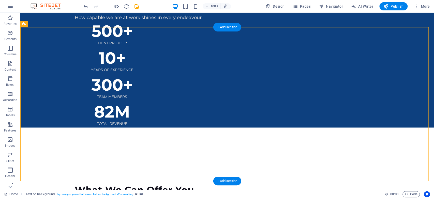
select select "rem"
select select "px"
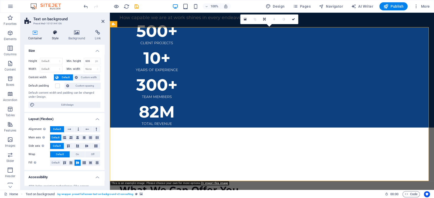
click at [56, 33] on icon at bounding box center [55, 32] width 14 height 5
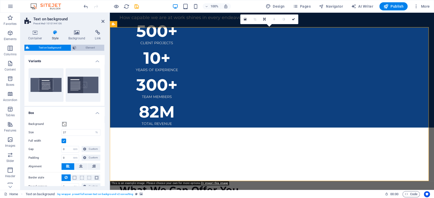
click at [90, 48] on span "Element" at bounding box center [90, 48] width 25 height 6
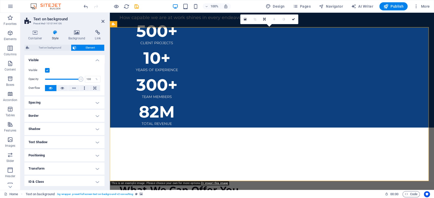
scroll to position [0, 0]
click at [57, 35] on icon at bounding box center [55, 32] width 14 height 5
click at [99, 48] on span "Element" at bounding box center [90, 48] width 25 height 6
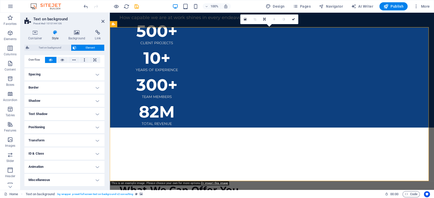
click at [77, 31] on div "Container Style Background Link Size Height Default px rem % vh vw Min. height …" at bounding box center [64, 108] width 88 height 164
click at [76, 37] on h4 "Background" at bounding box center [78, 35] width 27 height 11
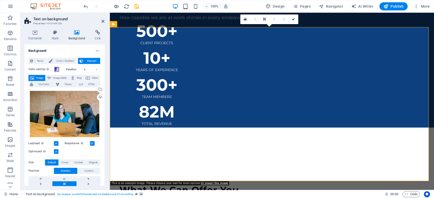
click at [56, 69] on span at bounding box center [57, 69] width 4 height 4
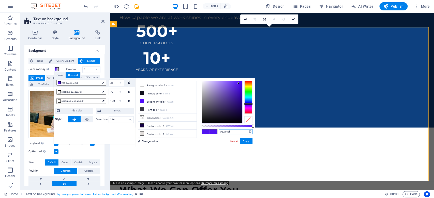
drag, startPoint x: 237, startPoint y: 133, endPoint x: 219, endPoint y: 133, distance: 17.6
click at [219, 133] on input "#5214ef" at bounding box center [236, 131] width 34 height 5
paste input "0D407F"
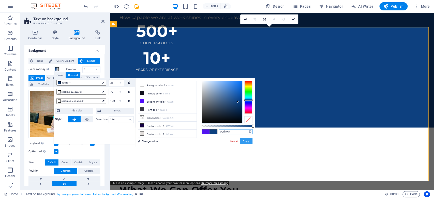
type input "#0d407f"
click at [249, 143] on button "Apply" at bounding box center [246, 141] width 13 height 6
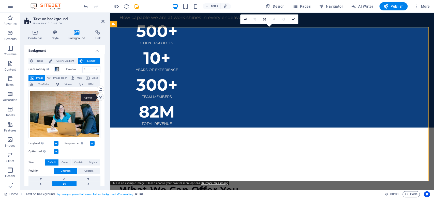
click at [100, 97] on div "Upload" at bounding box center [100, 98] width 8 height 8
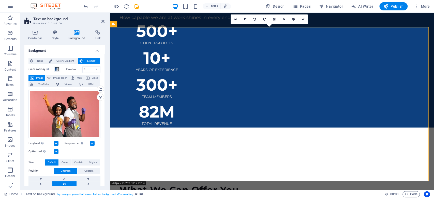
drag, startPoint x: 281, startPoint y: 124, endPoint x: 312, endPoint y: 126, distance: 30.6
click at [306, 17] on link at bounding box center [303, 19] width 10 height 10
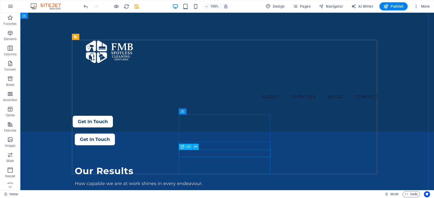
scroll to position [305, 0]
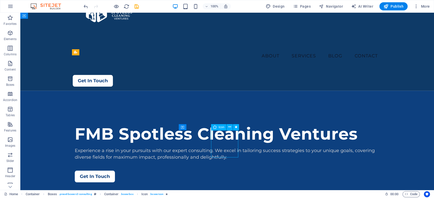
select select "xMidYMid"
